Goal: Transaction & Acquisition: Purchase product/service

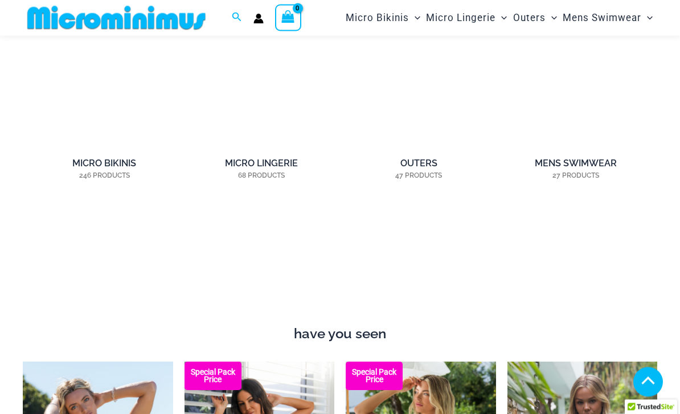
scroll to position [788, 0]
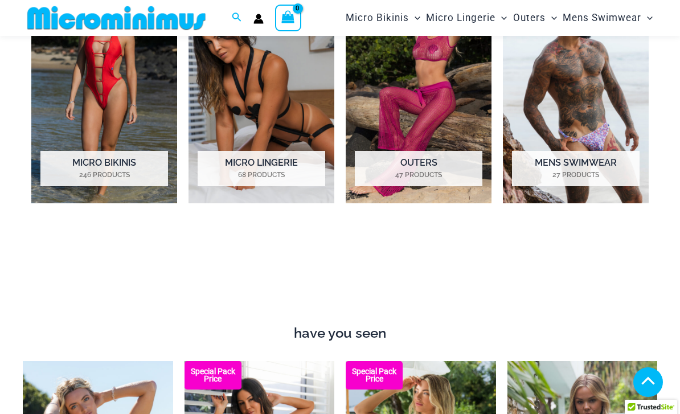
click at [90, 174] on mark "246 Products" at bounding box center [103, 175] width 127 height 10
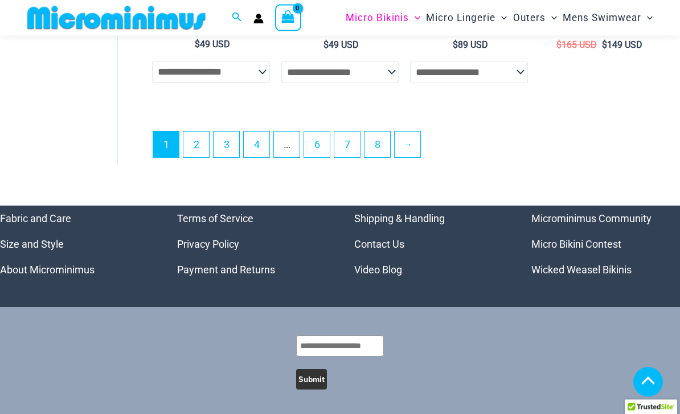
scroll to position [2614, 0]
click at [195, 157] on link "2" at bounding box center [196, 144] width 26 height 26
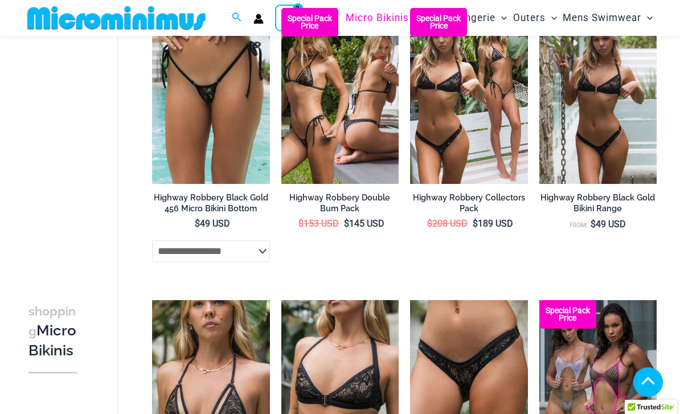
scroll to position [1824, 0]
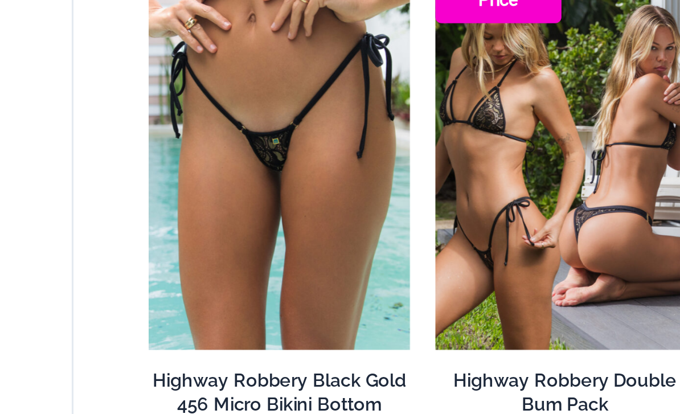
click at [152, 48] on img at bounding box center [152, 48] width 0 height 0
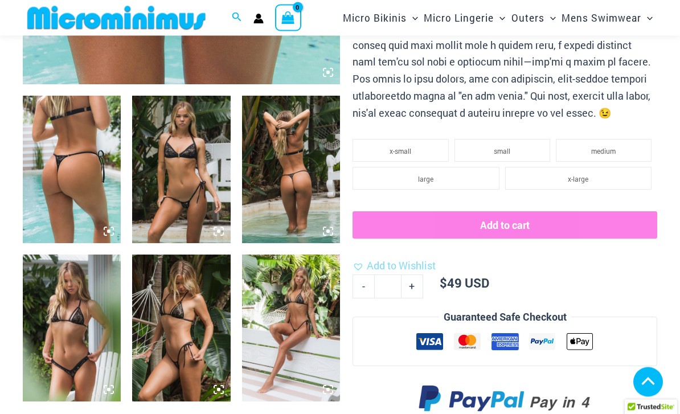
click at [168, 192] on img at bounding box center [181, 169] width 98 height 147
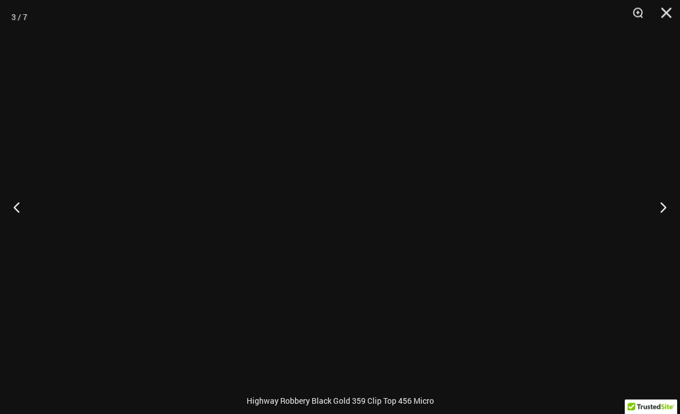
scroll to position [444, 0]
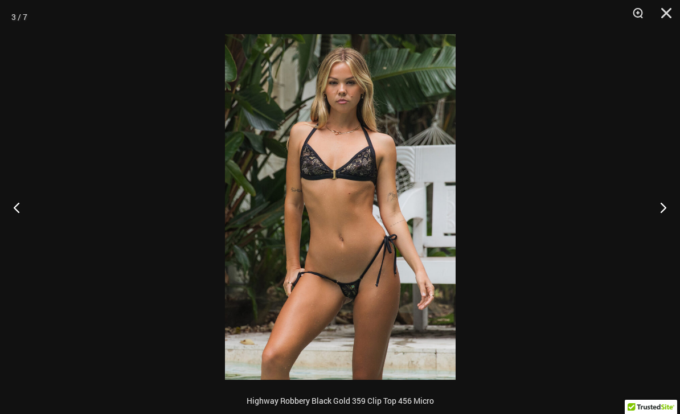
click at [639, 13] on button "Zoom" at bounding box center [633, 17] width 28 height 34
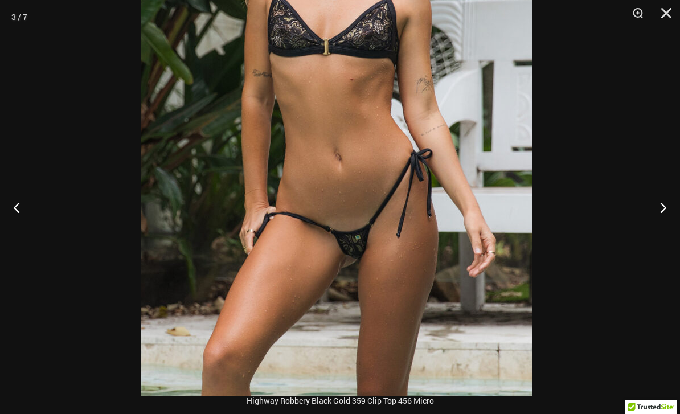
click at [637, 15] on button "Zoom" at bounding box center [633, 17] width 28 height 34
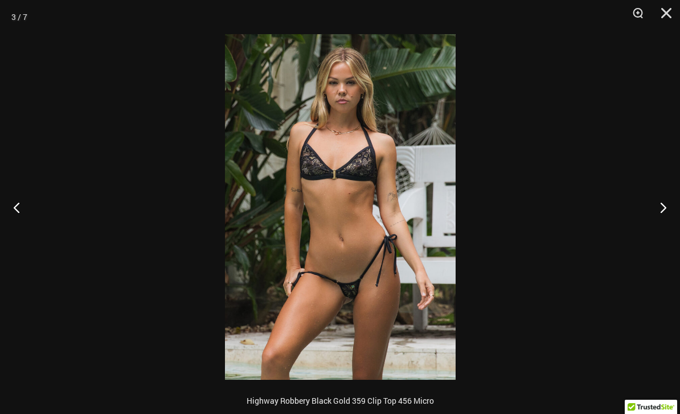
click at [643, 20] on button "Zoom" at bounding box center [633, 17] width 28 height 34
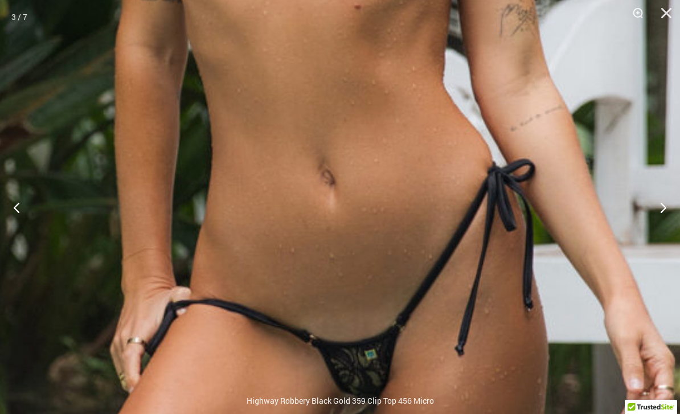
click at [632, 18] on button "Zoom" at bounding box center [633, 17] width 28 height 34
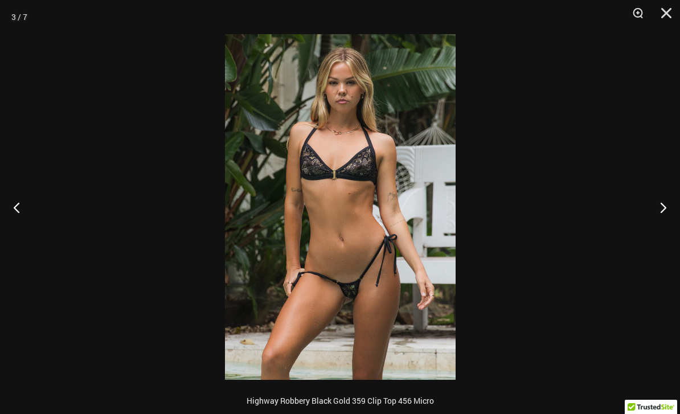
click at [665, 13] on button "Close" at bounding box center [662, 17] width 28 height 34
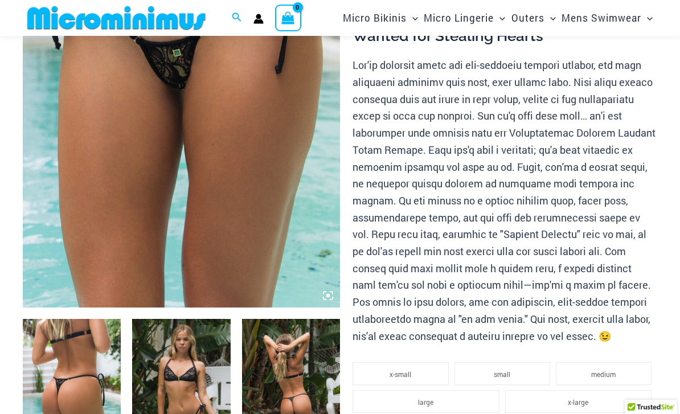
scroll to position [157, 0]
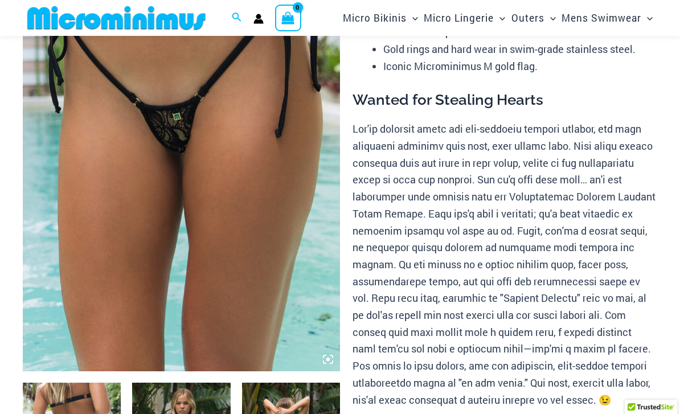
click at [109, 134] on img at bounding box center [181, 134] width 317 height 476
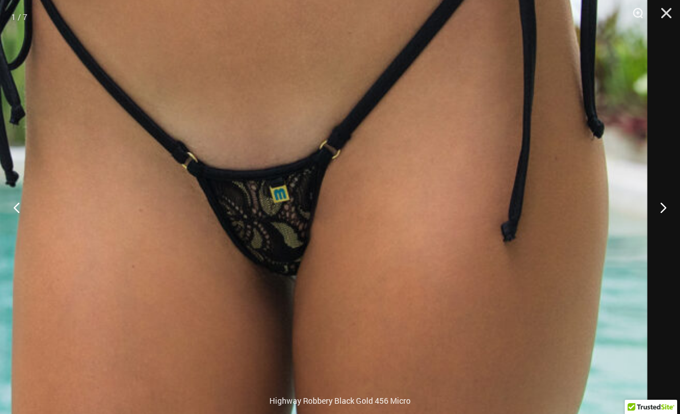
click at [661, 15] on button "Close" at bounding box center [662, 17] width 28 height 34
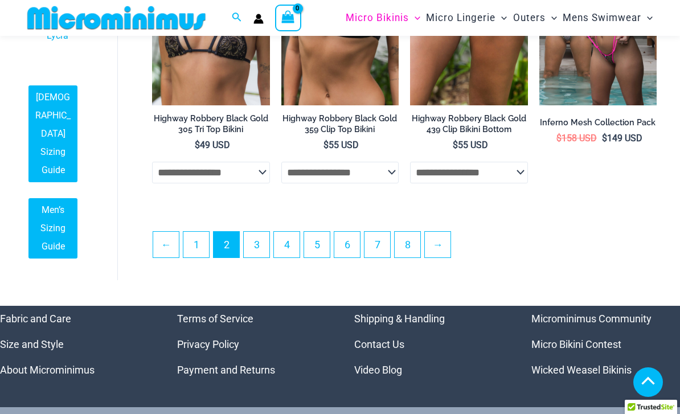
scroll to position [2272, 0]
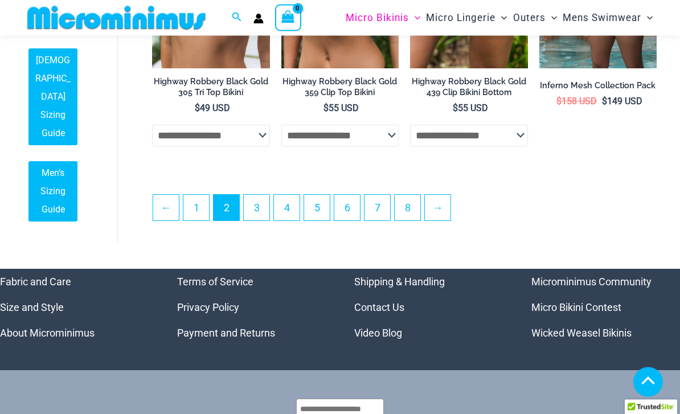
click at [256, 213] on link "3" at bounding box center [257, 208] width 26 height 26
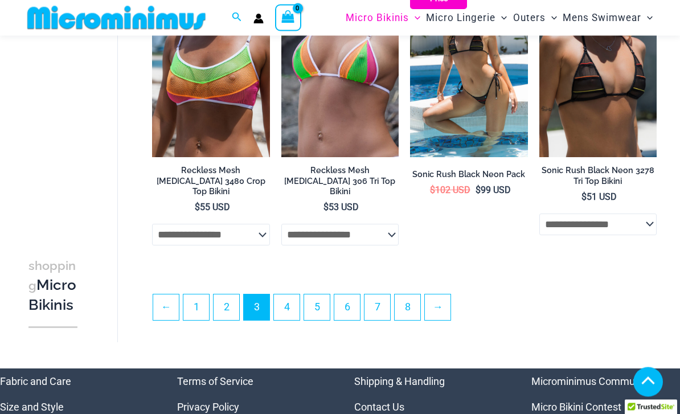
scroll to position [2219, 0]
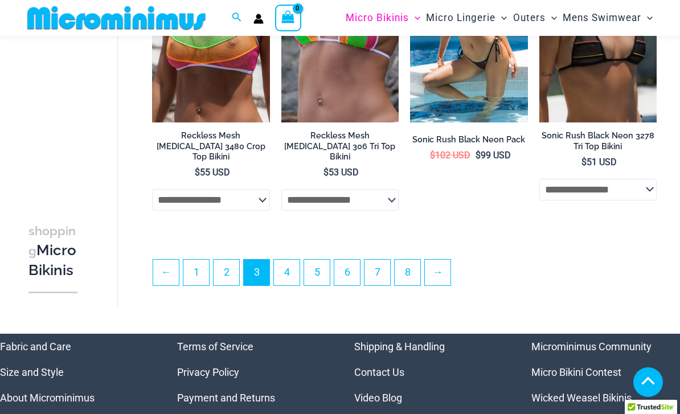
click at [286, 260] on link "4" at bounding box center [287, 273] width 26 height 26
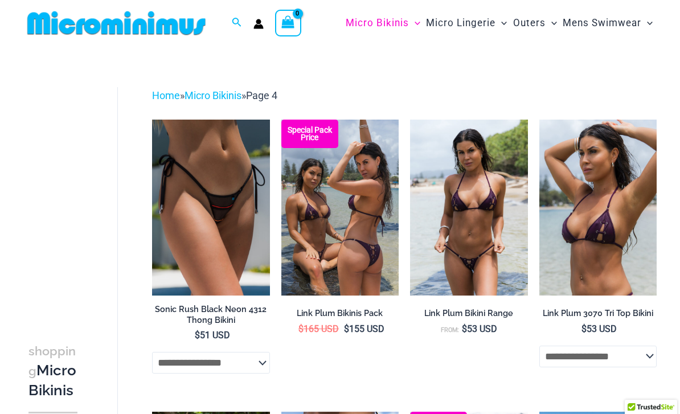
click at [237, 24] on icon "Search icon link" at bounding box center [236, 23] width 9 height 10
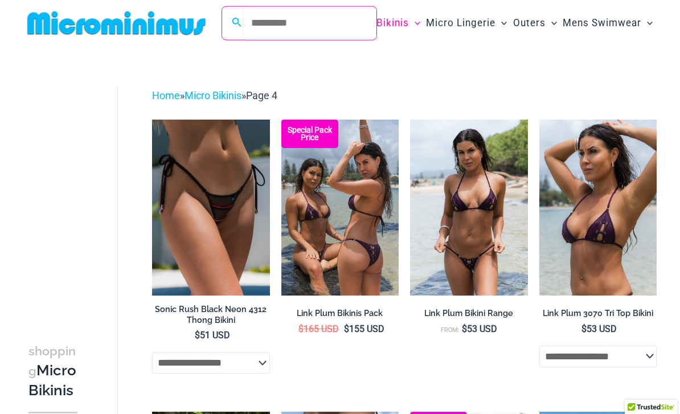
click at [253, 20] on input "Search for: Search" at bounding box center [309, 23] width 134 height 34
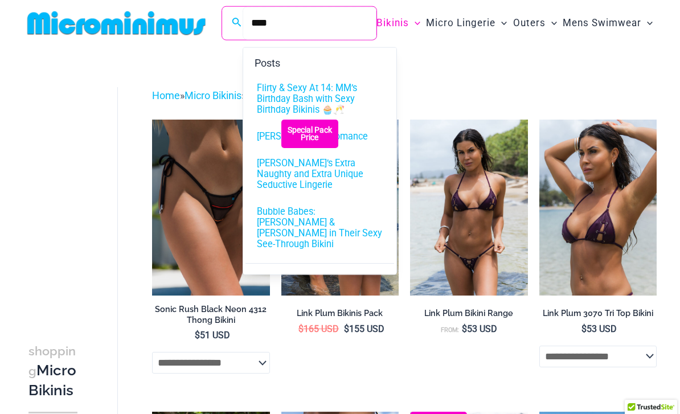
type input "****"
click button "Search" at bounding box center [0, 0] width 0 height 0
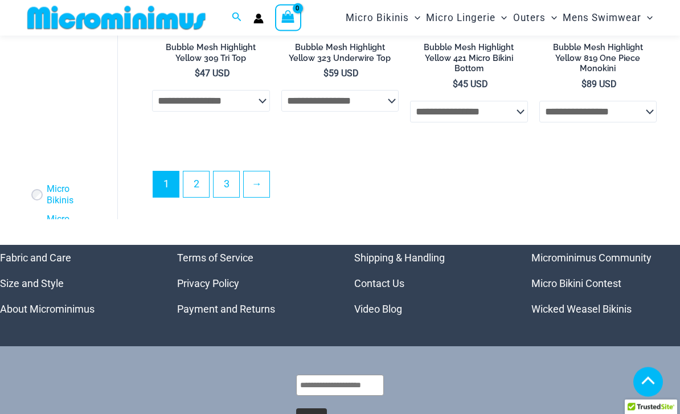
scroll to position [2288, 0]
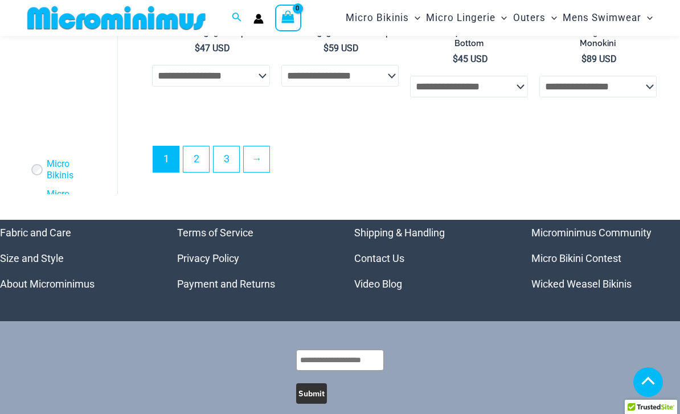
click at [195, 146] on link "2" at bounding box center [196, 159] width 26 height 26
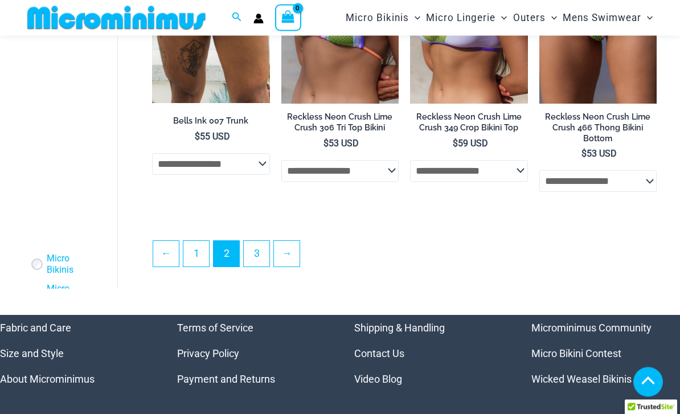
scroll to position [2237, 0]
click at [252, 254] on link "3" at bounding box center [257, 254] width 26 height 26
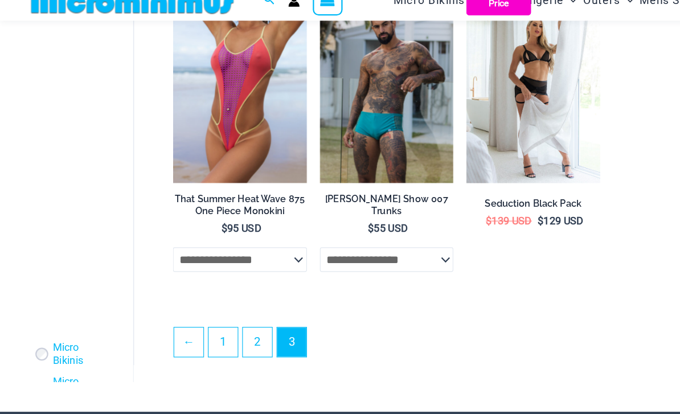
scroll to position [456, 0]
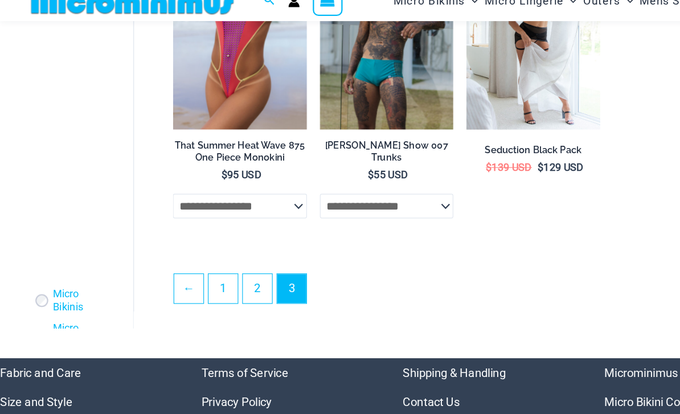
click at [199, 258] on link "1" at bounding box center [196, 271] width 26 height 26
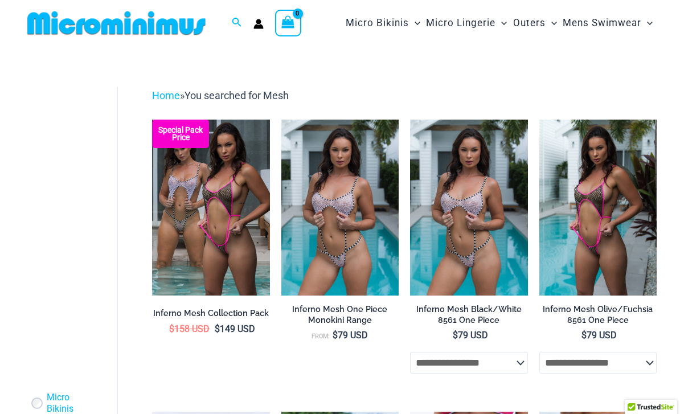
click at [115, 10] on img at bounding box center [116, 23] width 187 height 26
